Goal: Information Seeking & Learning: Learn about a topic

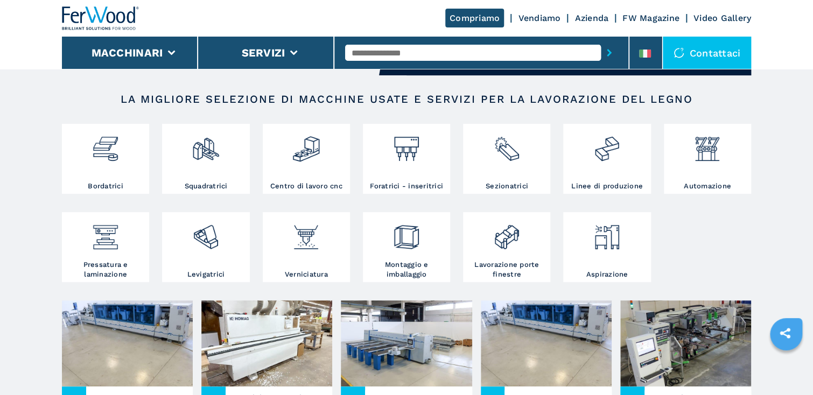
scroll to position [172, 0]
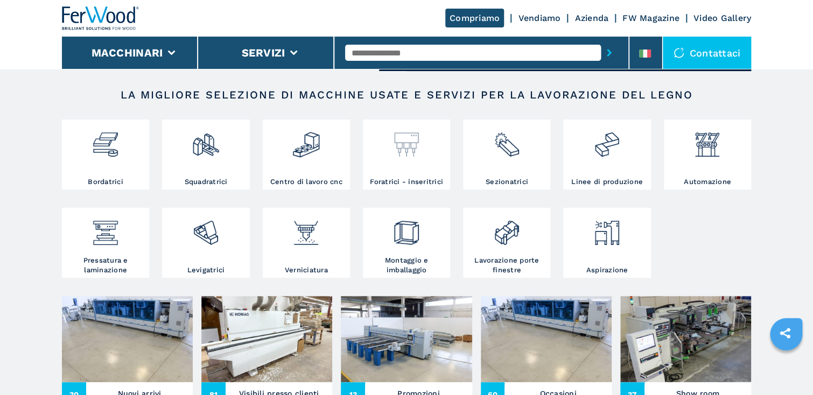
click at [406, 154] on img at bounding box center [406, 140] width 29 height 37
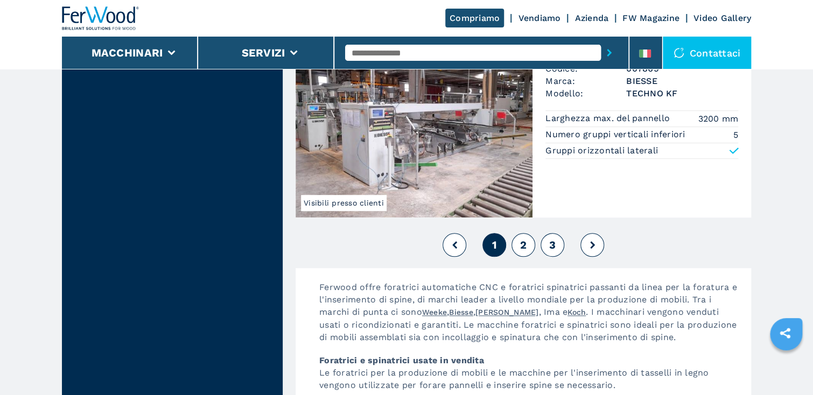
scroll to position [2540, 0]
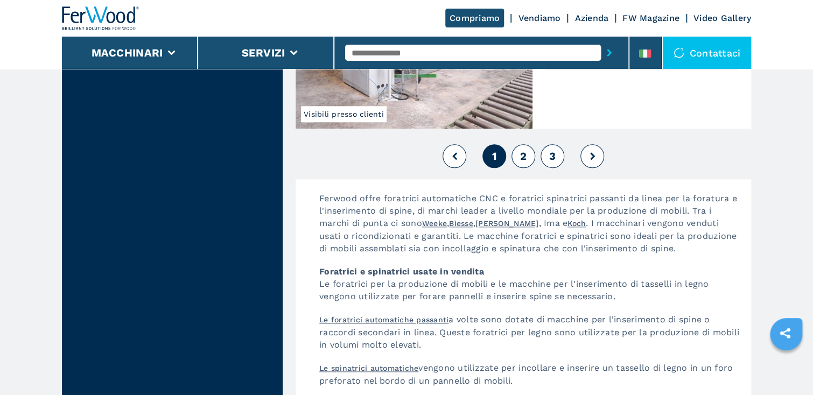
click at [521, 154] on span "2" at bounding box center [523, 156] width 6 height 13
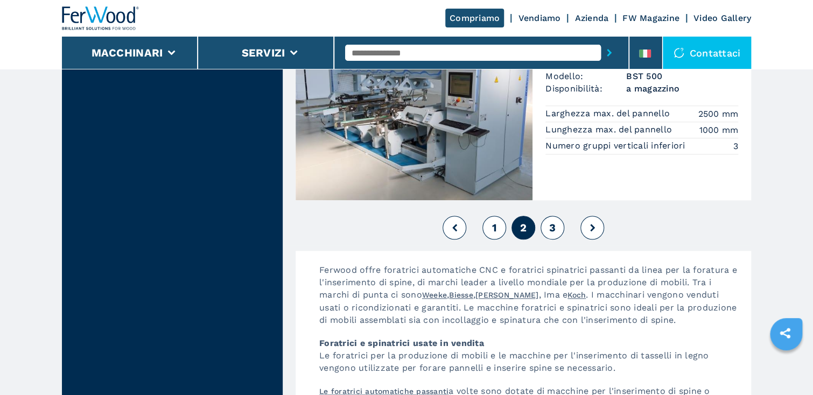
scroll to position [2497, 0]
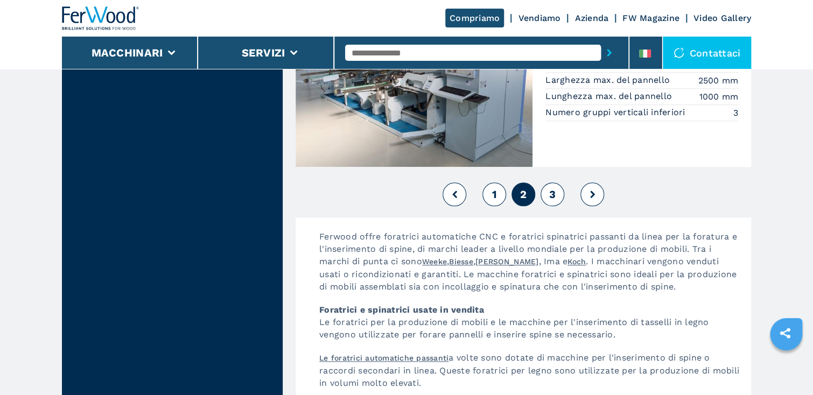
click at [553, 192] on span "3" at bounding box center [552, 194] width 6 height 13
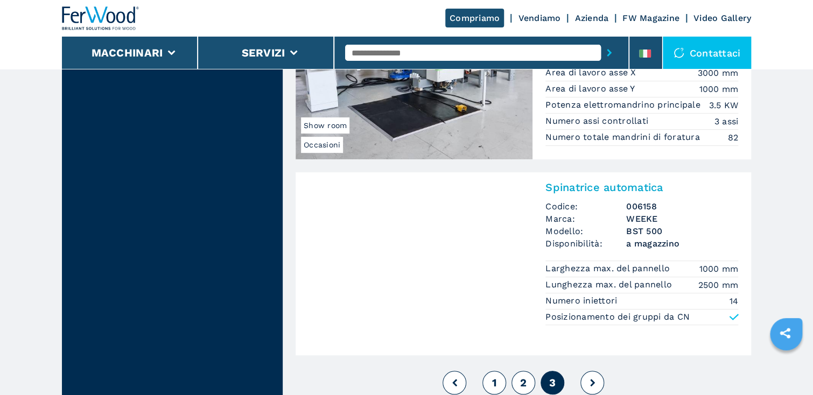
scroll to position [2368, 0]
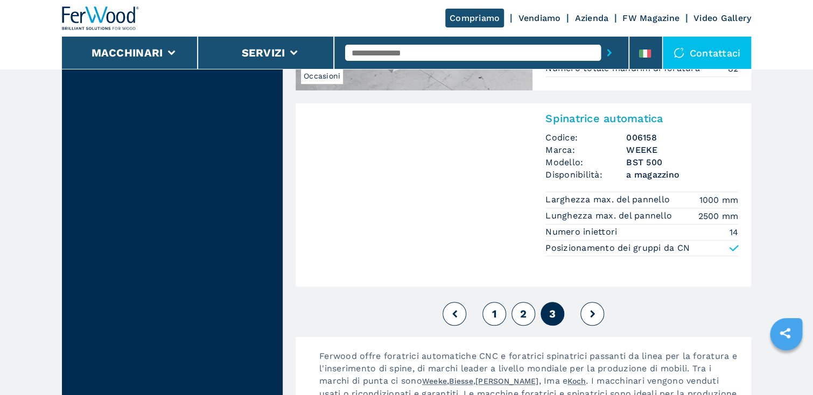
click at [453, 312] on icon at bounding box center [454, 314] width 5 height 8
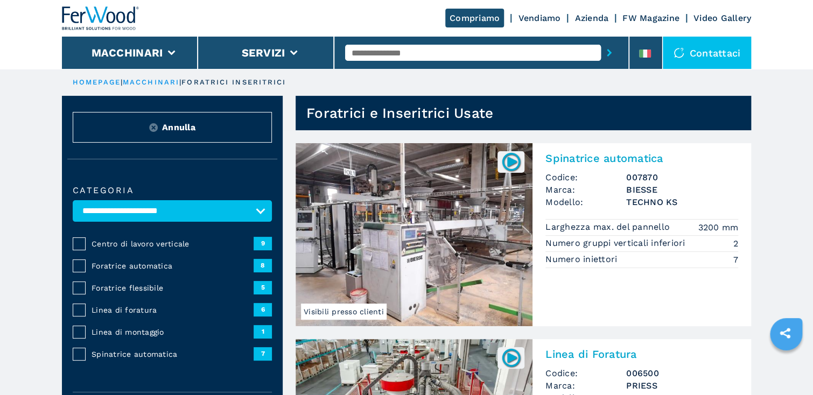
click at [142, 308] on span "Linea di foratura" at bounding box center [172, 310] width 162 height 11
click at [98, 308] on span "Linea di foratura" at bounding box center [172, 310] width 162 height 11
click at [93, 309] on span "Linea di foratura" at bounding box center [172, 310] width 162 height 11
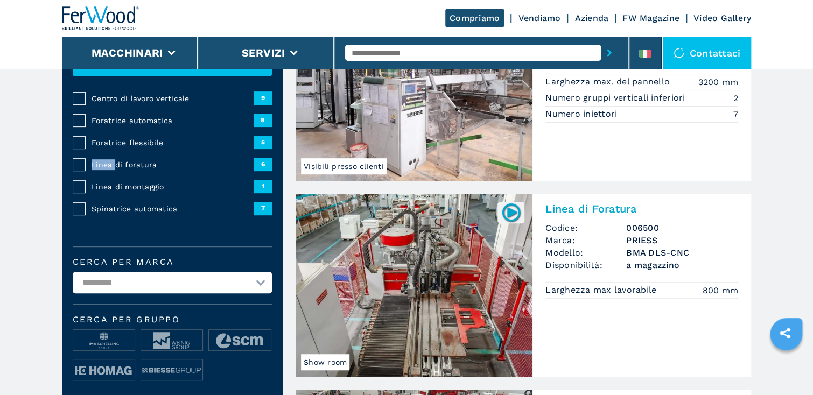
scroll to position [129, 0]
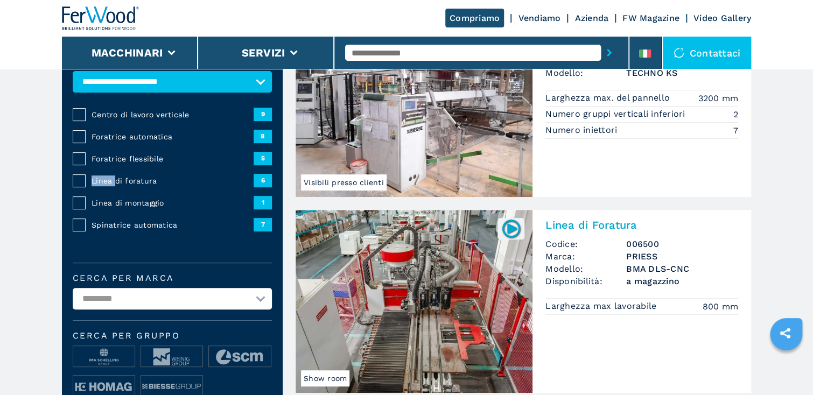
click at [93, 179] on span "Linea di foratura" at bounding box center [172, 180] width 162 height 11
click at [172, 179] on span "Linea di foratura" at bounding box center [172, 180] width 162 height 11
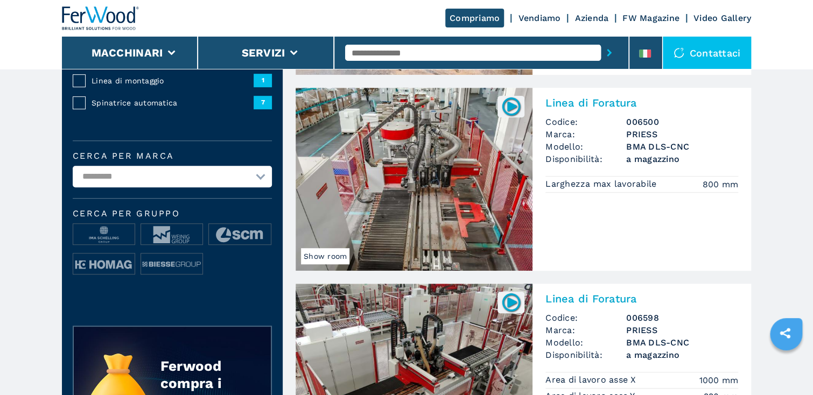
scroll to position [258, 0]
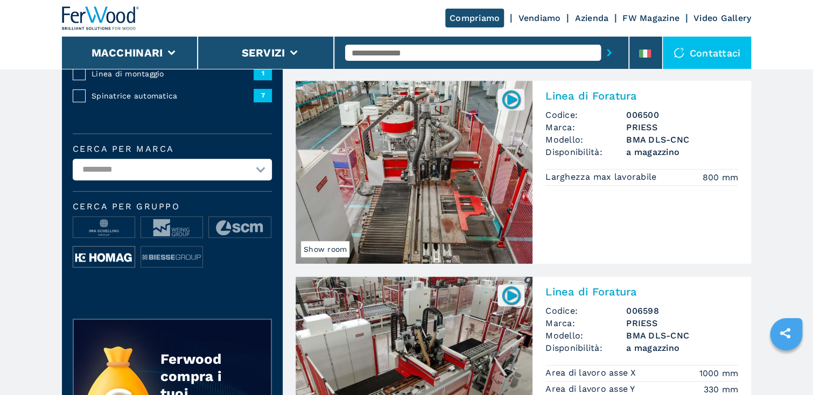
click at [110, 256] on img at bounding box center [103, 257] width 61 height 22
click at [111, 256] on img at bounding box center [103, 257] width 61 height 22
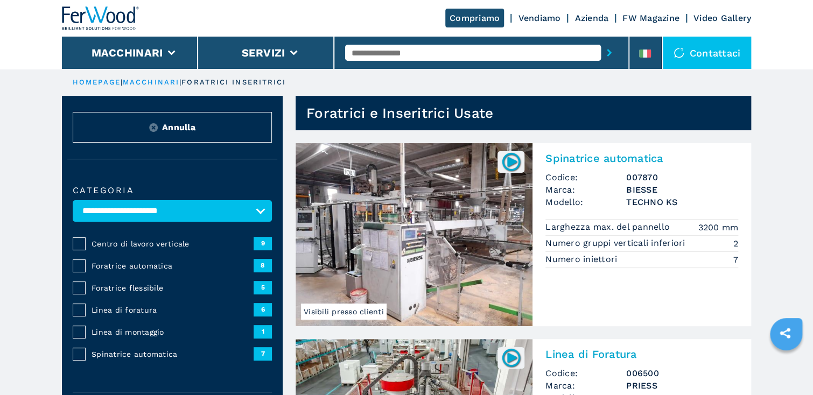
scroll to position [0, 0]
click at [149, 211] on select "**********" at bounding box center [172, 211] width 199 height 22
click at [73, 200] on select "**********" at bounding box center [172, 211] width 199 height 22
click at [133, 308] on span "Linea di foratura" at bounding box center [172, 310] width 162 height 11
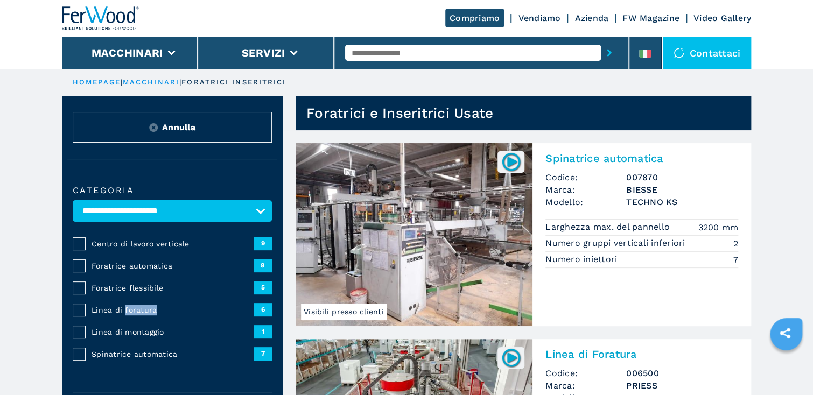
click at [132, 307] on span "Linea di foratura" at bounding box center [172, 310] width 162 height 11
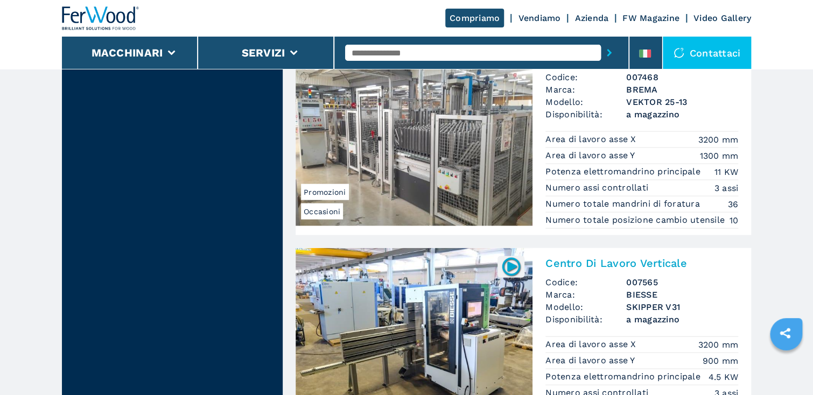
scroll to position [861, 0]
